Goal: Task Accomplishment & Management: Complete application form

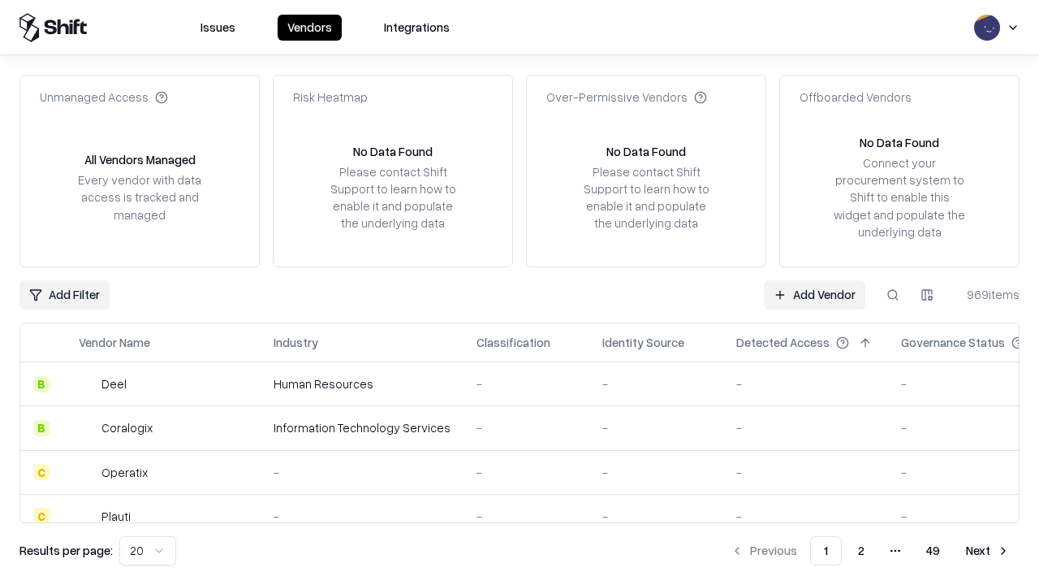
click at [814, 294] on link "Add Vendor" at bounding box center [814, 294] width 101 height 29
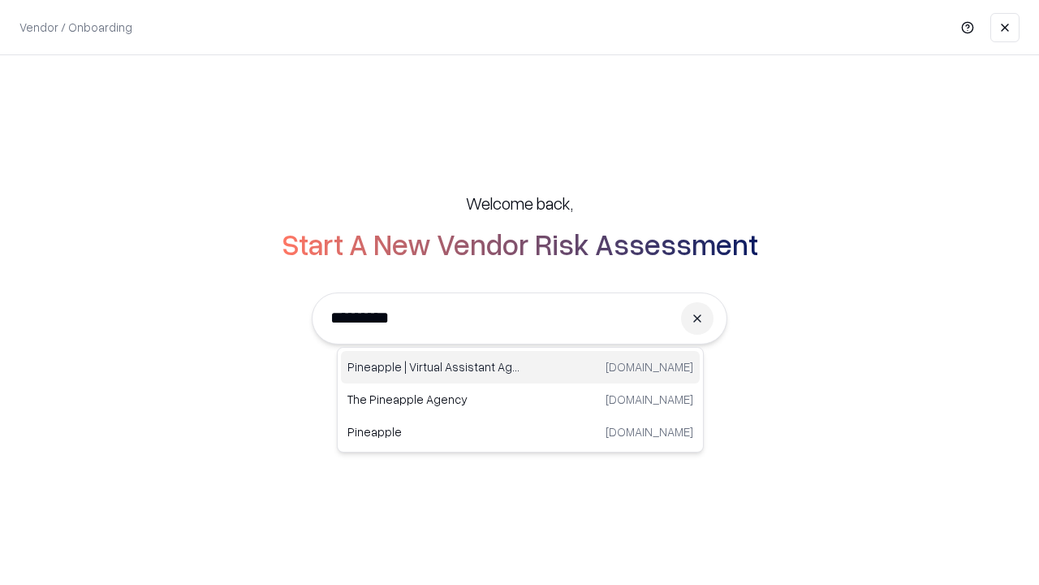
click at [520, 367] on div "Pineapple | Virtual Assistant Agency [DOMAIN_NAME]" at bounding box center [520, 367] width 359 height 32
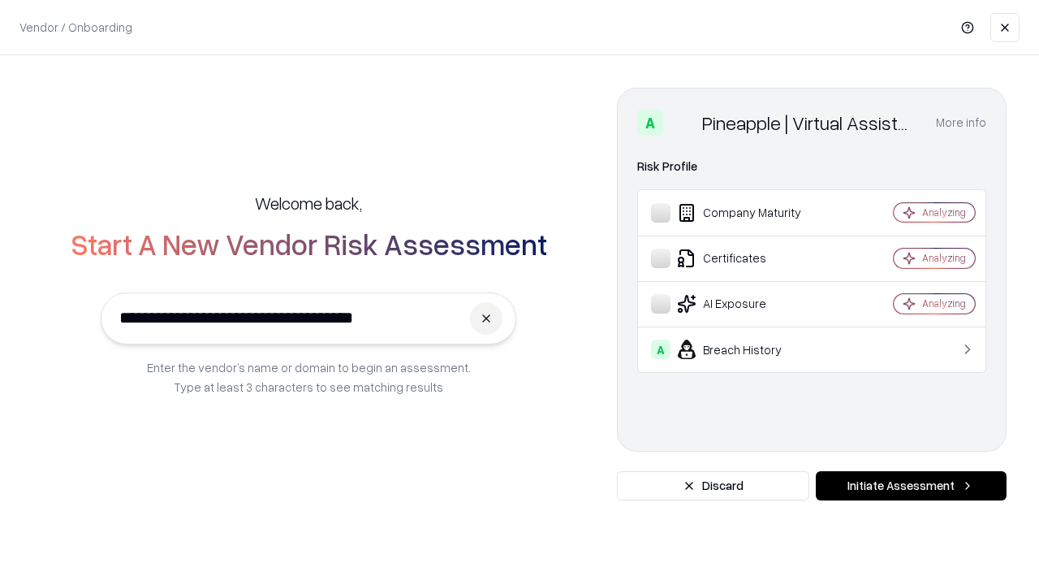
type input "**********"
click at [911, 486] on button "Initiate Assessment" at bounding box center [911, 485] width 191 height 29
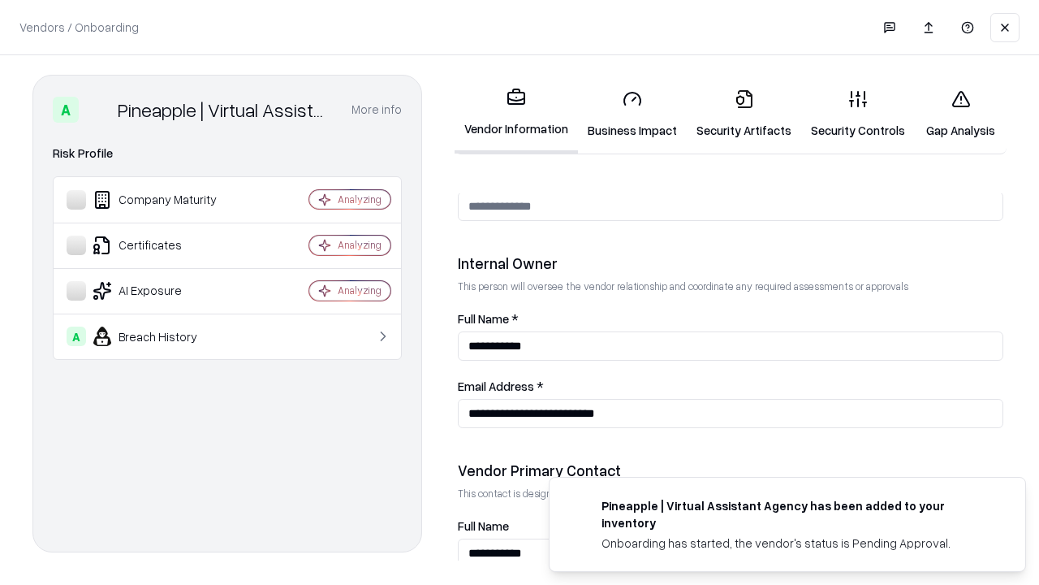
scroll to position [841, 0]
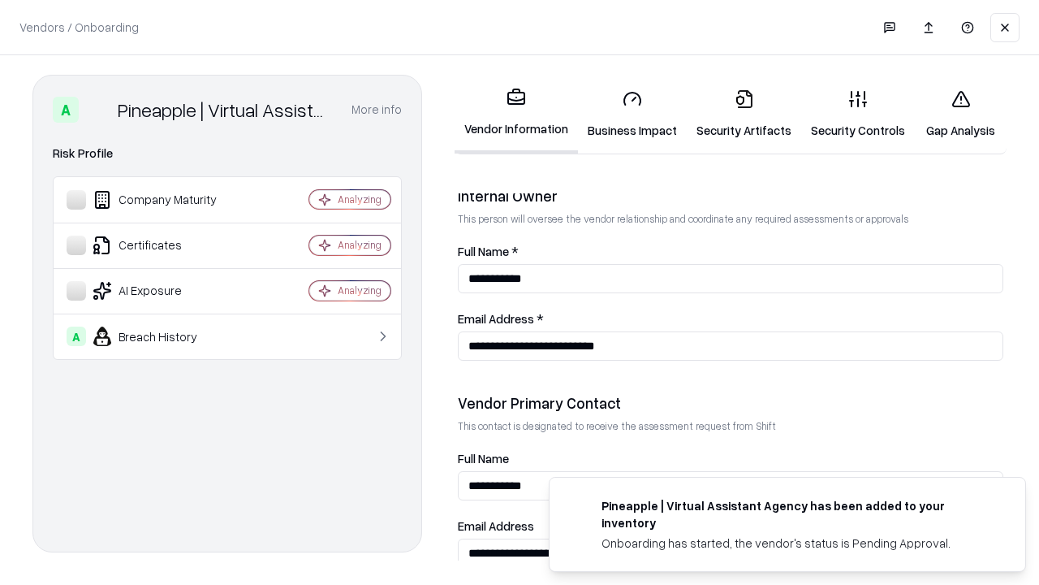
click at [632, 114] on link "Business Impact" at bounding box center [632, 114] width 109 height 76
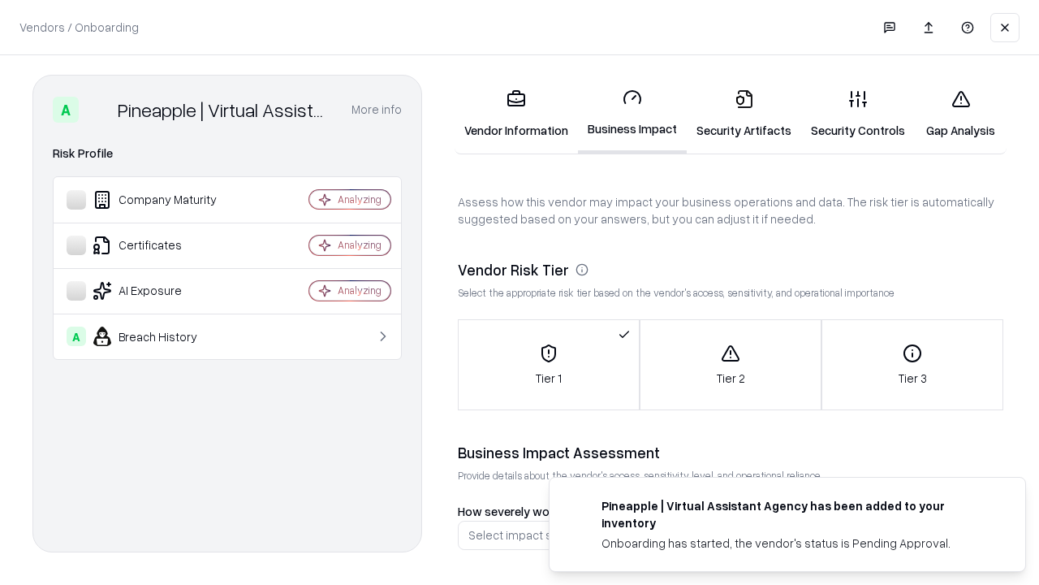
click at [960, 114] on link "Gap Analysis" at bounding box center [961, 114] width 92 height 76
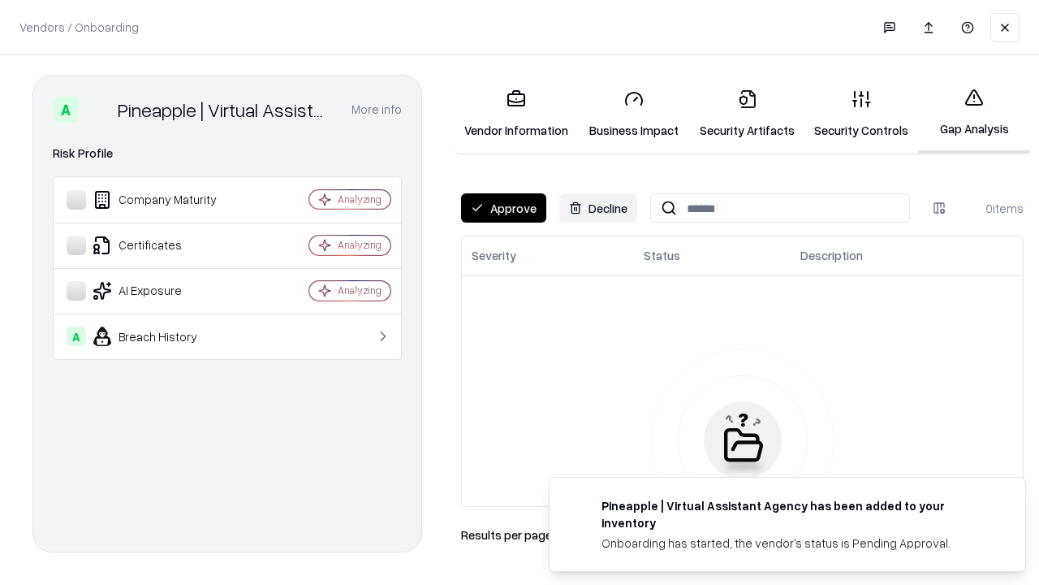
click at [503, 208] on button "Approve" at bounding box center [503, 207] width 85 height 29
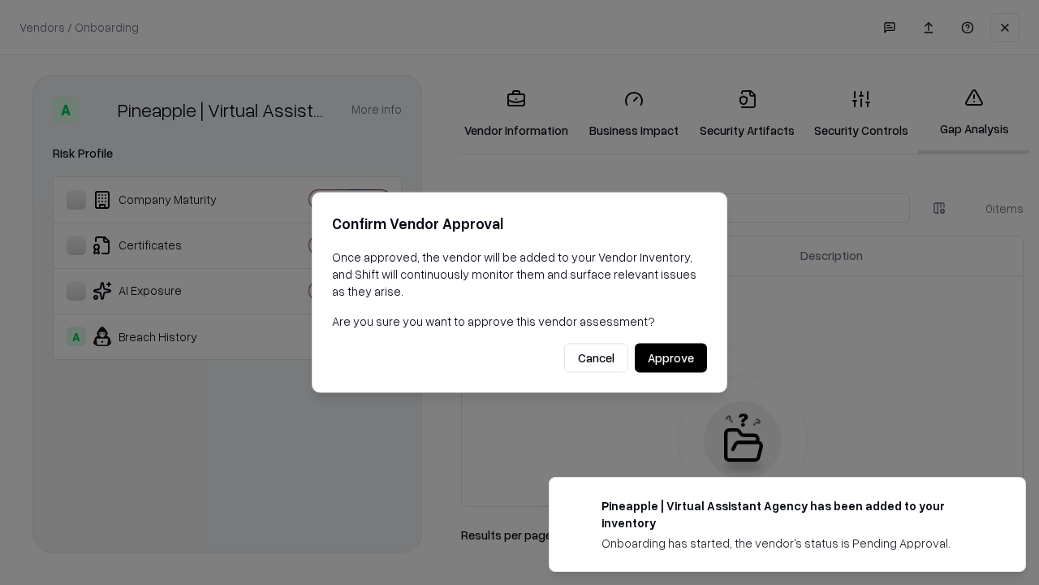
click at [671, 357] on button "Approve" at bounding box center [671, 357] width 72 height 29
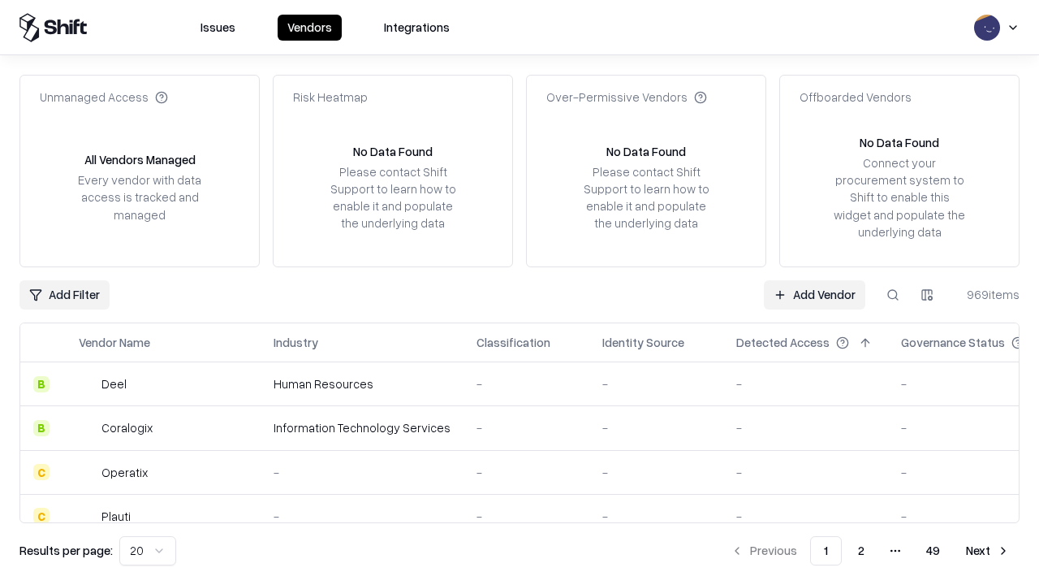
type input "**********"
click at [814, 294] on link "Add Vendor" at bounding box center [814, 294] width 101 height 29
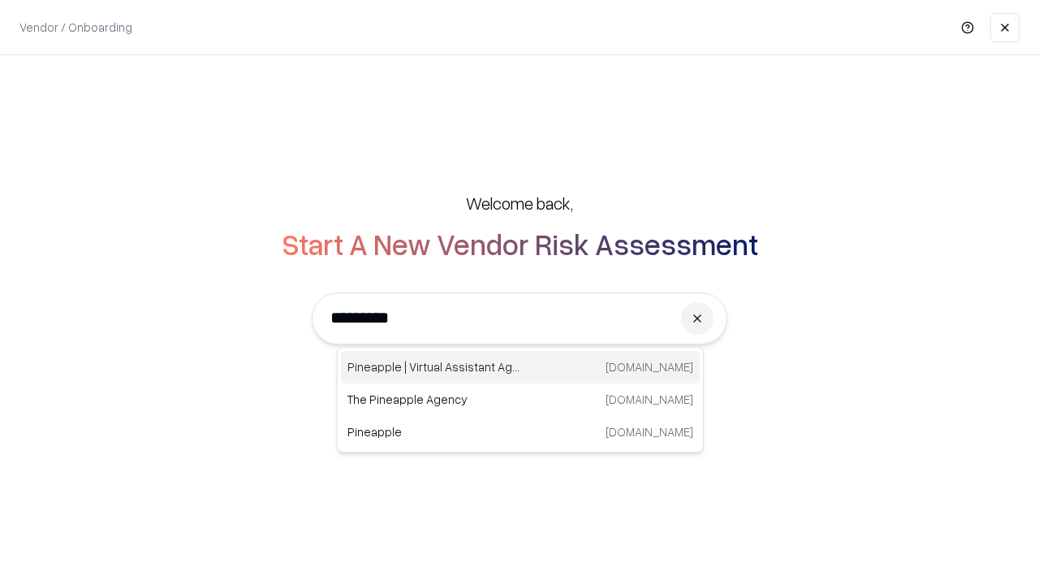
click at [520, 367] on div "Pineapple | Virtual Assistant Agency [DOMAIN_NAME]" at bounding box center [520, 367] width 359 height 32
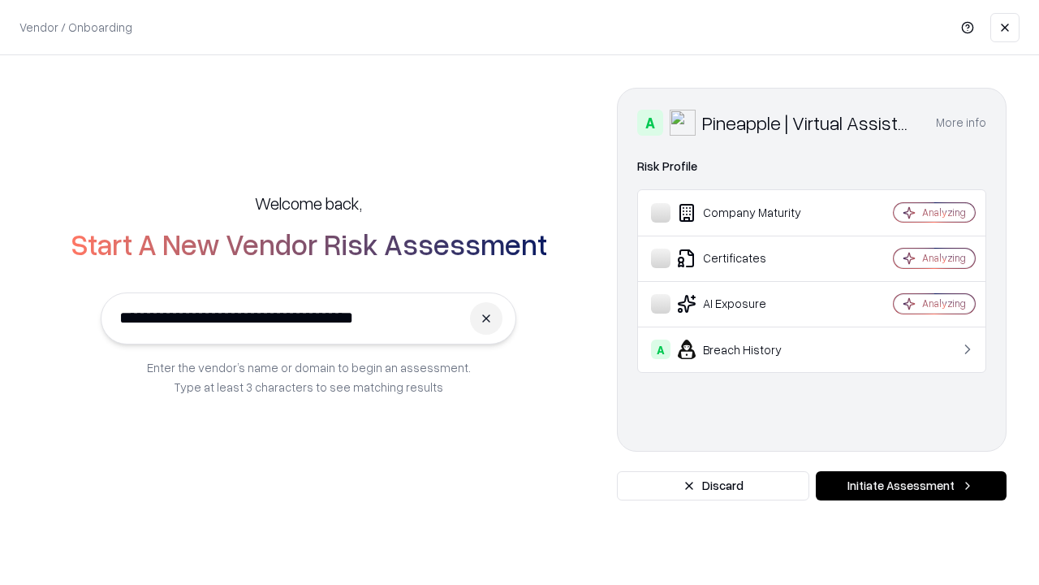
type input "**********"
click at [911, 486] on button "Initiate Assessment" at bounding box center [911, 485] width 191 height 29
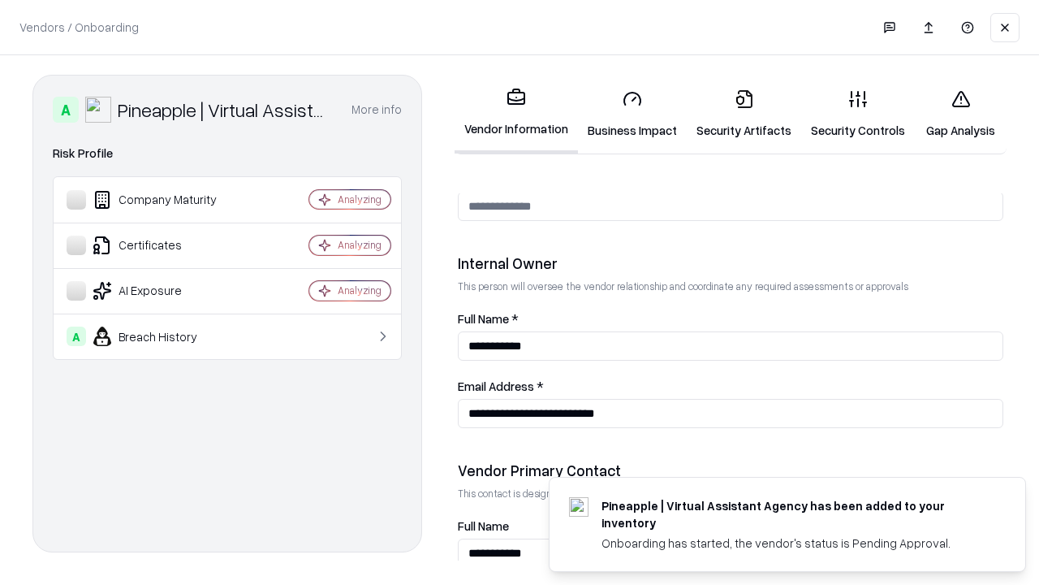
scroll to position [841, 0]
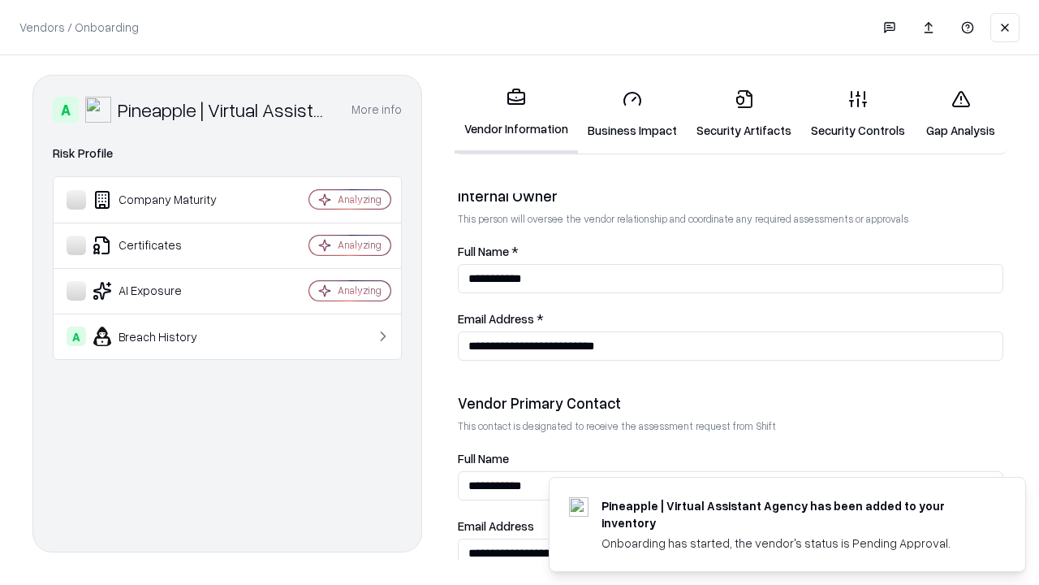
click at [960, 114] on link "Gap Analysis" at bounding box center [961, 114] width 92 height 76
